Goal: Navigation & Orientation: Go to known website

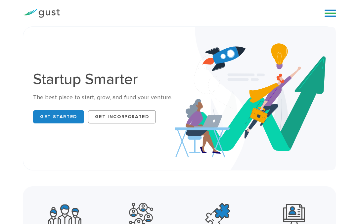
click at [330, 14] on link at bounding box center [330, 13] width 12 height 10
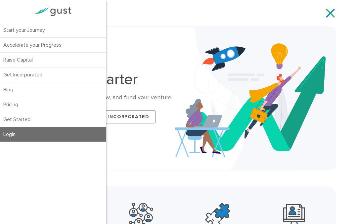
click at [14, 134] on link "Login" at bounding box center [53, 134] width 106 height 15
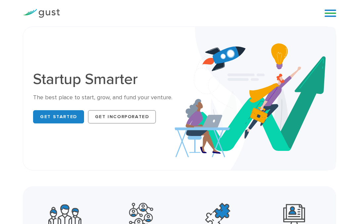
click at [330, 10] on link at bounding box center [330, 13] width 12 height 10
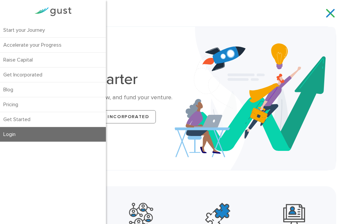
click at [8, 136] on link "Login" at bounding box center [53, 134] width 106 height 15
